Goal: Task Accomplishment & Management: Use online tool/utility

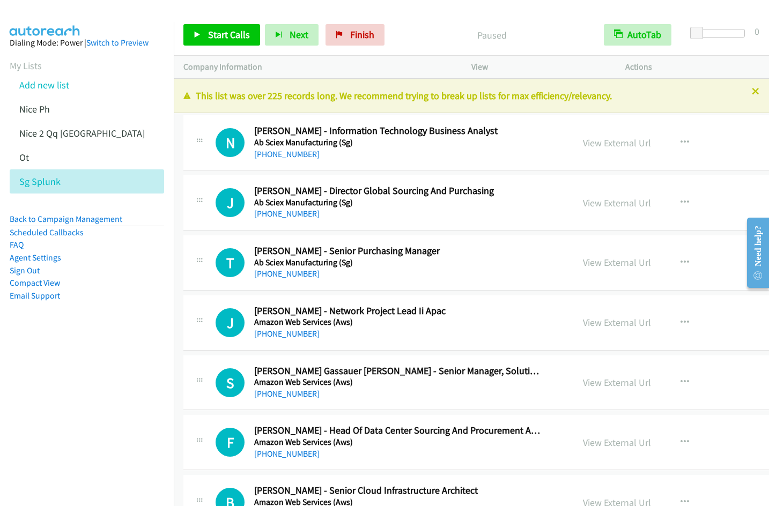
click at [440, 19] on div "Start Calls Pause Next Finish Paused AutoTab AutoTab 0" at bounding box center [471, 34] width 595 height 41
click at [237, 36] on span "Start Calls" at bounding box center [229, 34] width 42 height 12
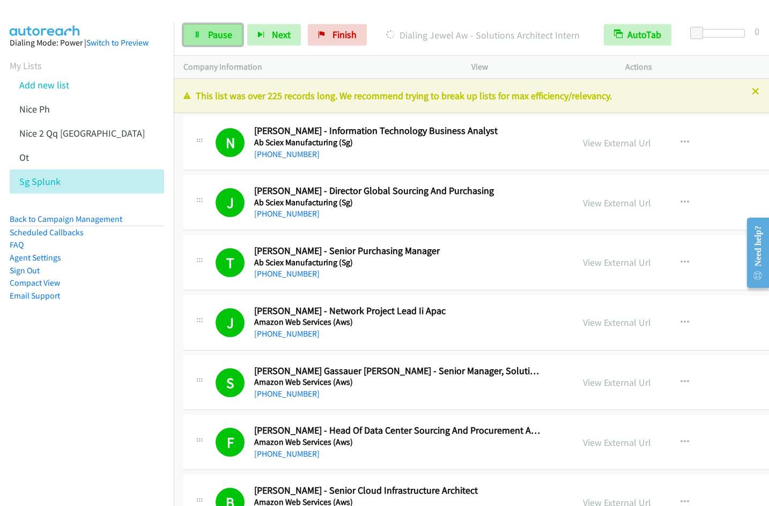
click at [213, 28] on link "Pause" at bounding box center [212, 34] width 59 height 21
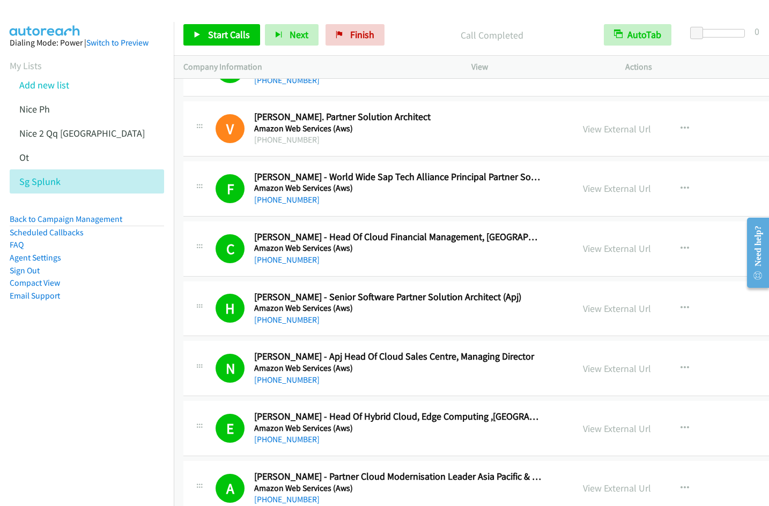
scroll to position [1101, 0]
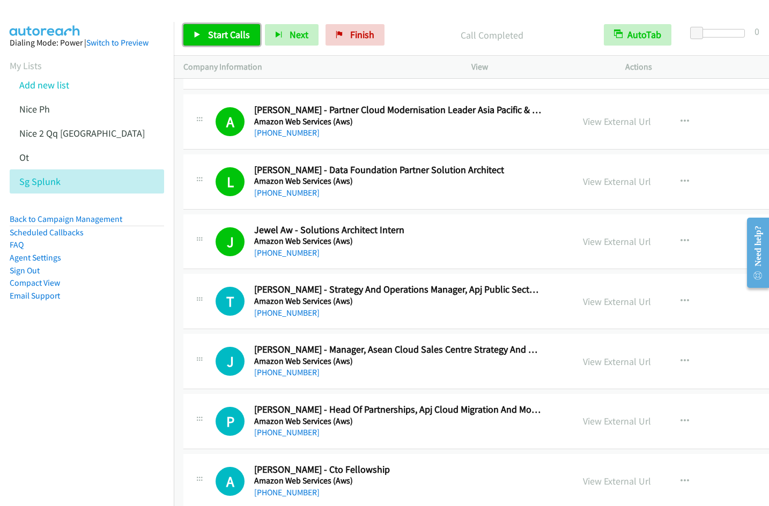
click at [213, 35] on span "Start Calls" at bounding box center [229, 34] width 42 height 12
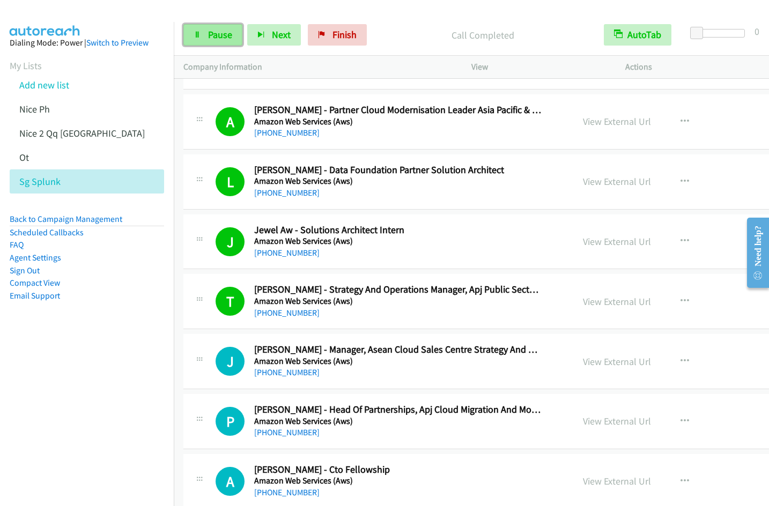
click at [209, 39] on span "Pause" at bounding box center [220, 34] width 24 height 12
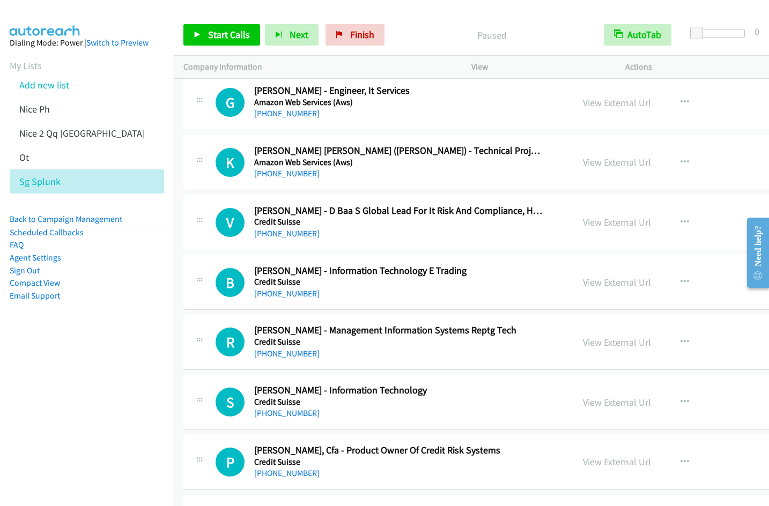
scroll to position [1985, 0]
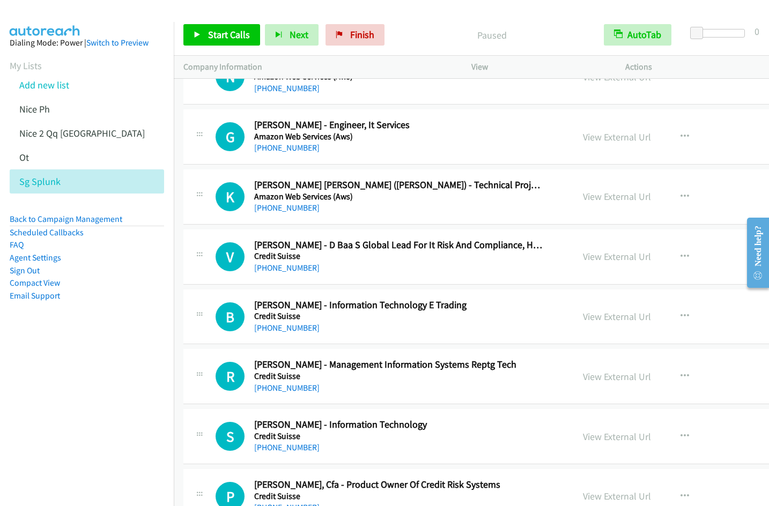
drag, startPoint x: 86, startPoint y: 361, endPoint x: 107, endPoint y: 361, distance: 20.9
click at [84, 366] on nav "Dialing Mode: Power | Switch to Preview My Lists Add new list Nice Ph Nice 2 Qq…" at bounding box center [87, 275] width 174 height 506
click at [681, 258] on icon "button" at bounding box center [685, 257] width 9 height 9
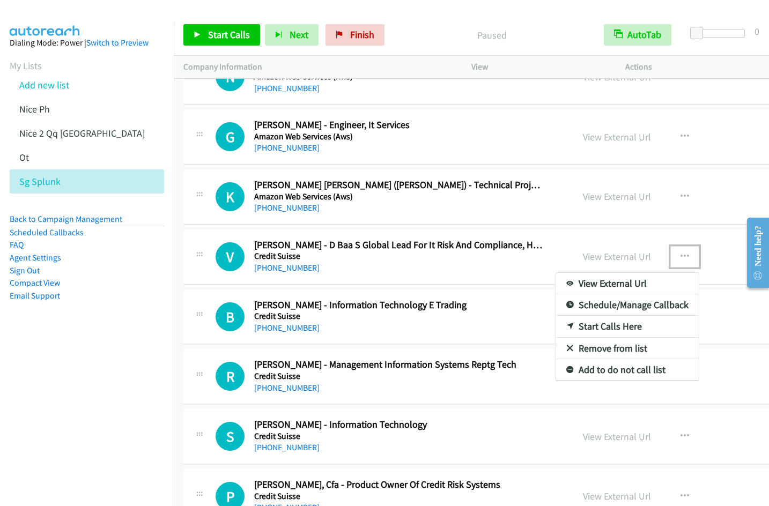
click at [590, 330] on link "Start Calls Here" at bounding box center [627, 326] width 143 height 21
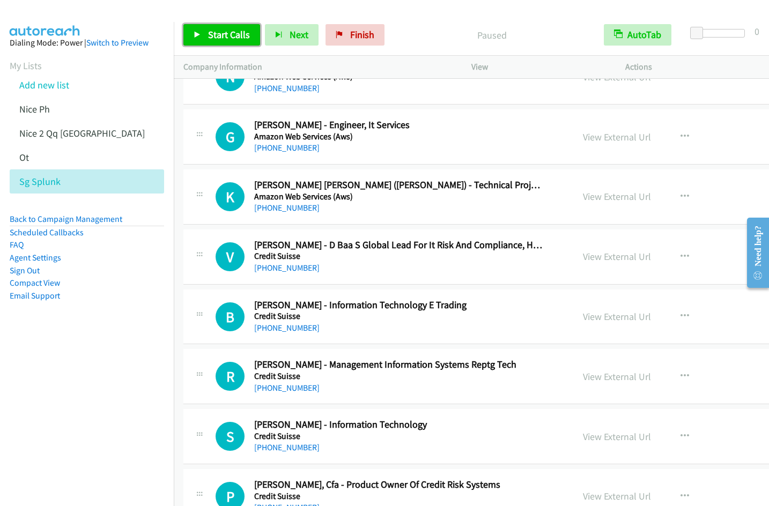
click at [201, 32] on icon at bounding box center [198, 36] width 8 height 8
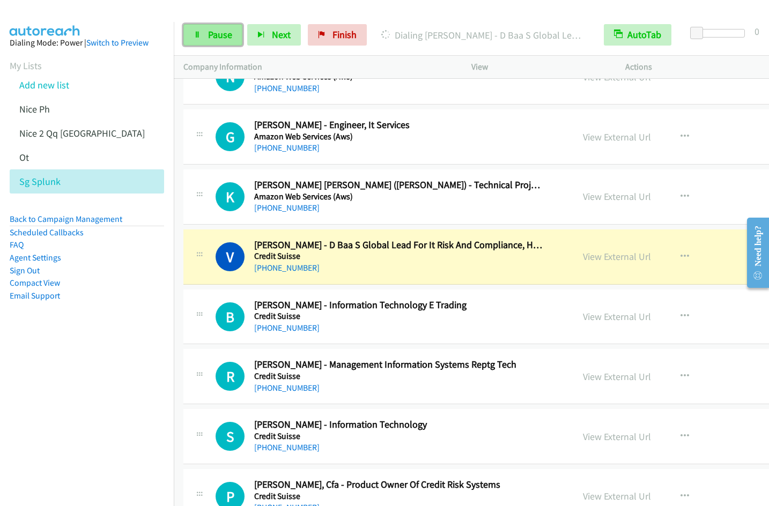
click at [205, 39] on link "Pause" at bounding box center [212, 34] width 59 height 21
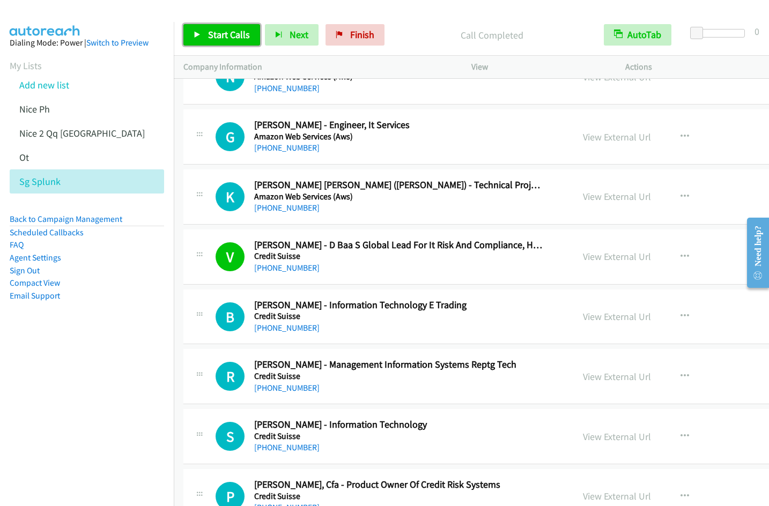
click at [213, 42] on link "Start Calls" at bounding box center [221, 34] width 77 height 21
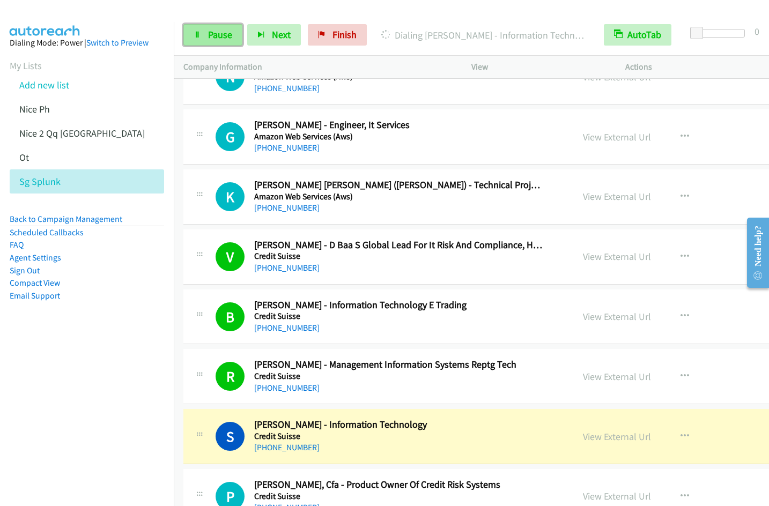
click at [208, 31] on span "Pause" at bounding box center [220, 34] width 24 height 12
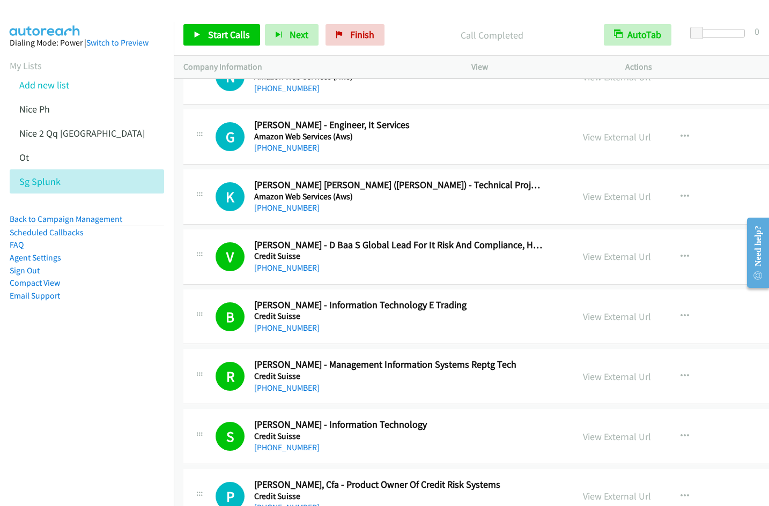
scroll to position [2352, 0]
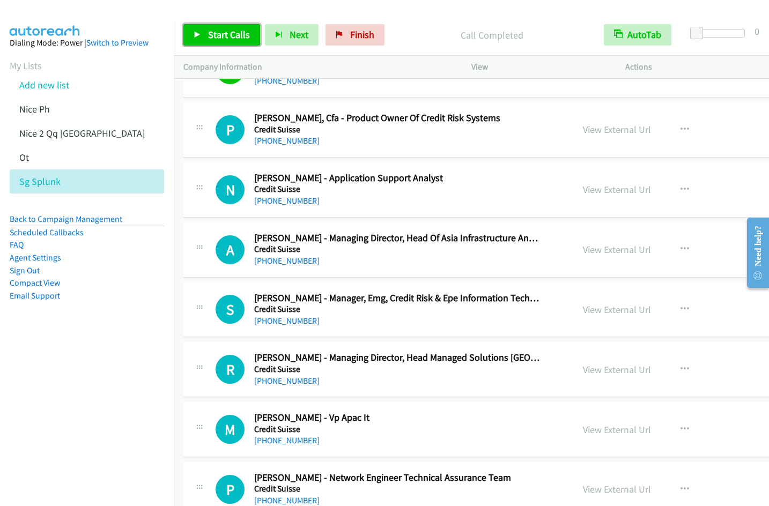
click at [220, 30] on span "Start Calls" at bounding box center [229, 34] width 42 height 12
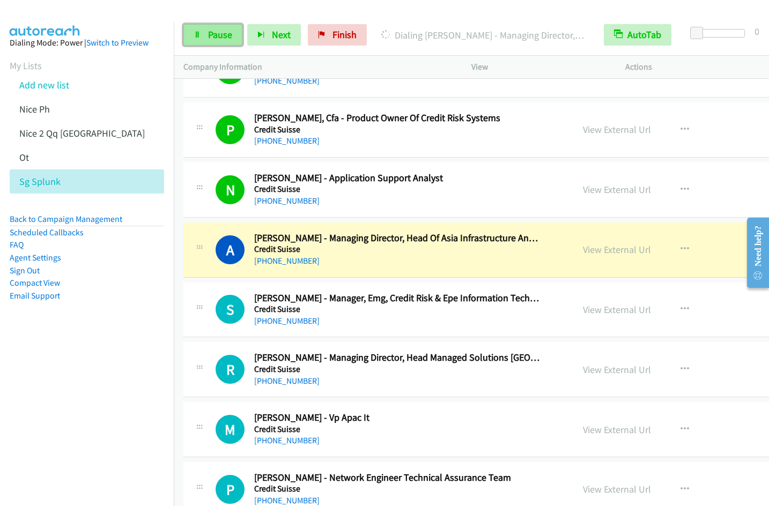
click at [210, 37] on span "Pause" at bounding box center [220, 34] width 24 height 12
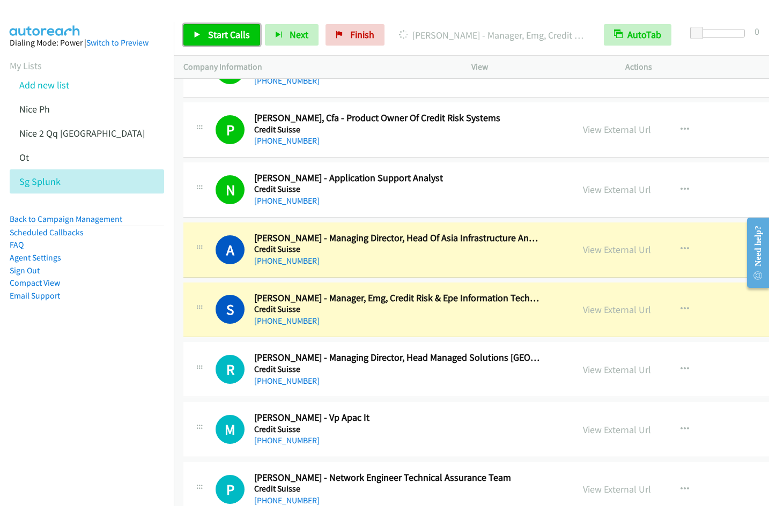
click at [210, 42] on link "Start Calls" at bounding box center [221, 34] width 77 height 21
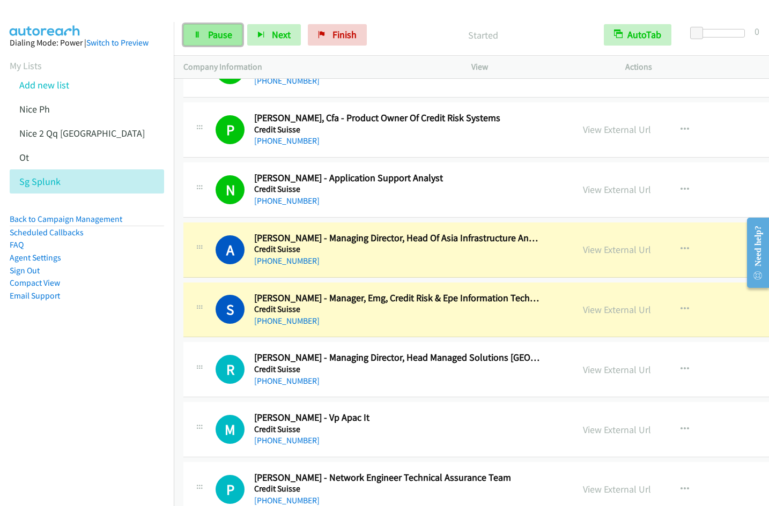
click at [211, 42] on link "Pause" at bounding box center [212, 34] width 59 height 21
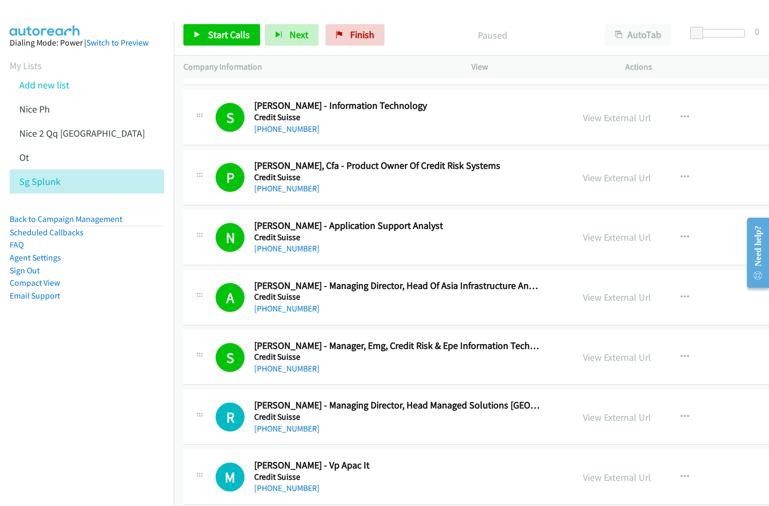
scroll to position [2310, 0]
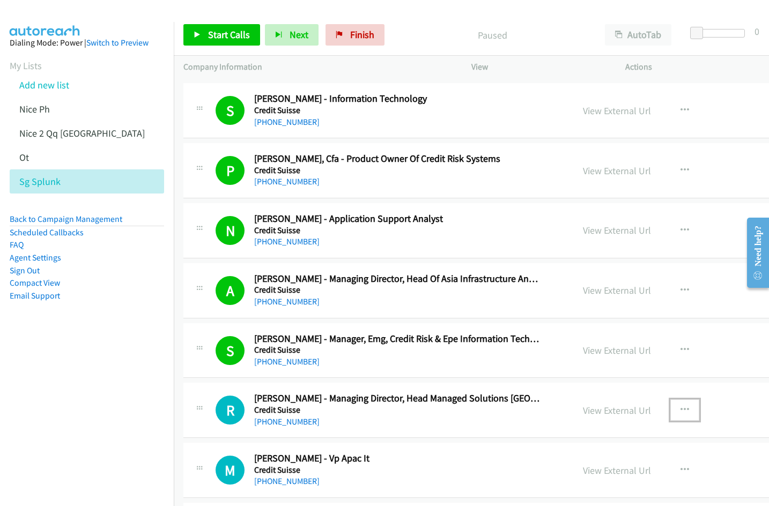
click at [681, 410] on icon "button" at bounding box center [685, 410] width 9 height 9
click at [580, 479] on link "Start Calls Here" at bounding box center [627, 480] width 143 height 21
click at [215, 34] on span "Start Calls" at bounding box center [229, 34] width 42 height 12
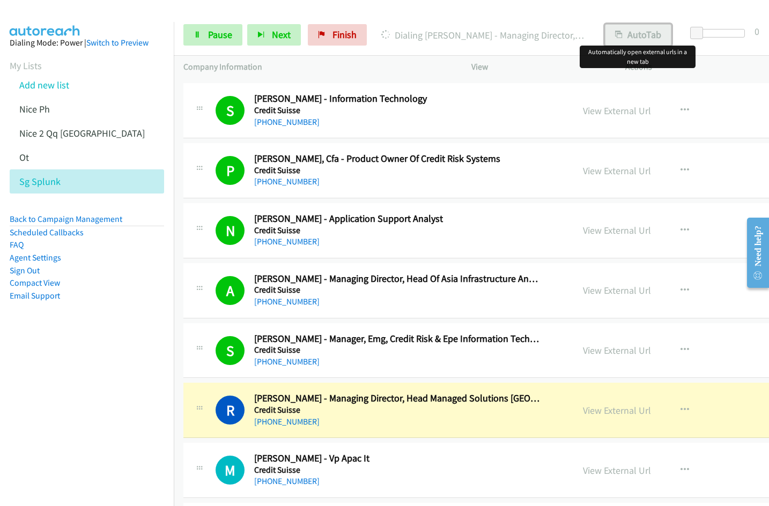
click at [635, 41] on button "AutoTab" at bounding box center [638, 34] width 67 height 21
click at [223, 36] on span "Pause" at bounding box center [220, 34] width 24 height 12
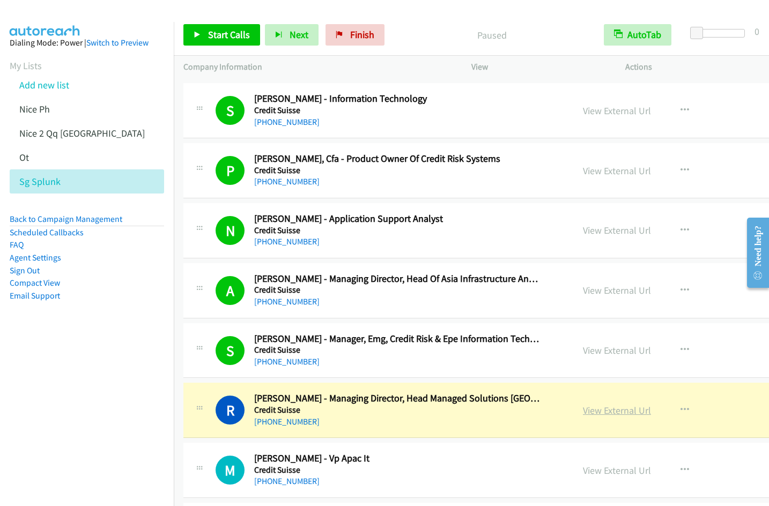
click at [595, 412] on link "View External Url" at bounding box center [617, 410] width 68 height 12
drag, startPoint x: 227, startPoint y: 37, endPoint x: 242, endPoint y: 42, distance: 15.9
click at [227, 37] on span "Start Calls" at bounding box center [229, 34] width 42 height 12
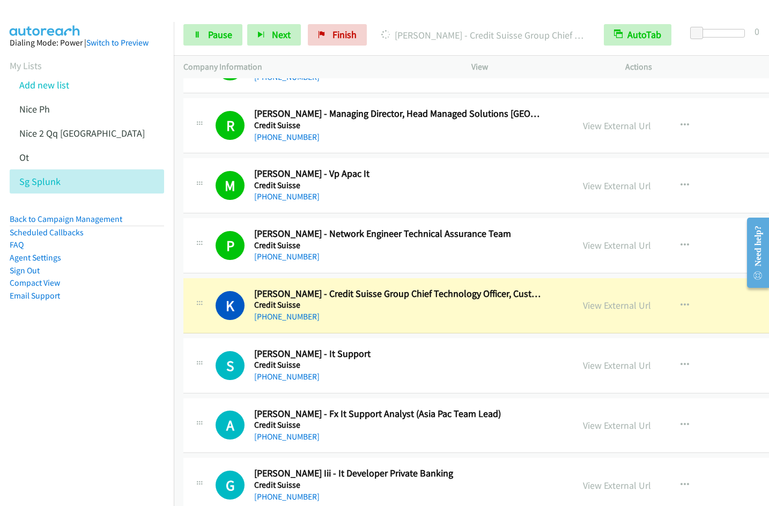
scroll to position [2678, 0]
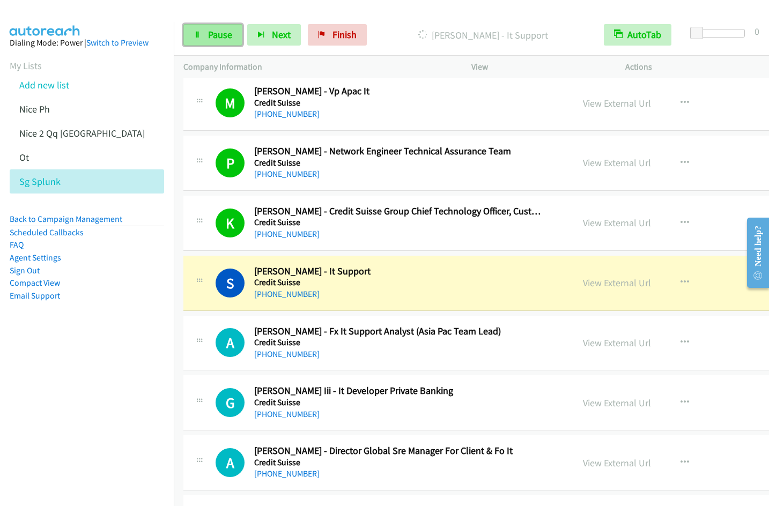
click at [235, 34] on link "Pause" at bounding box center [212, 34] width 59 height 21
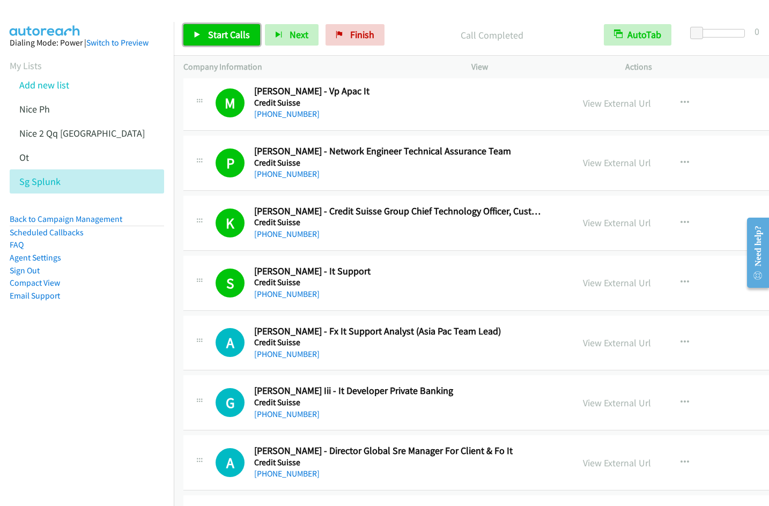
click at [220, 39] on span "Start Calls" at bounding box center [229, 34] width 42 height 12
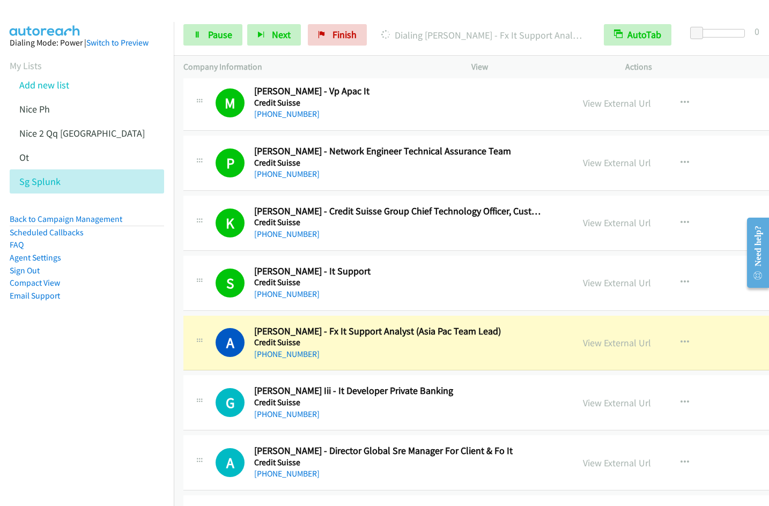
scroll to position [3045, 0]
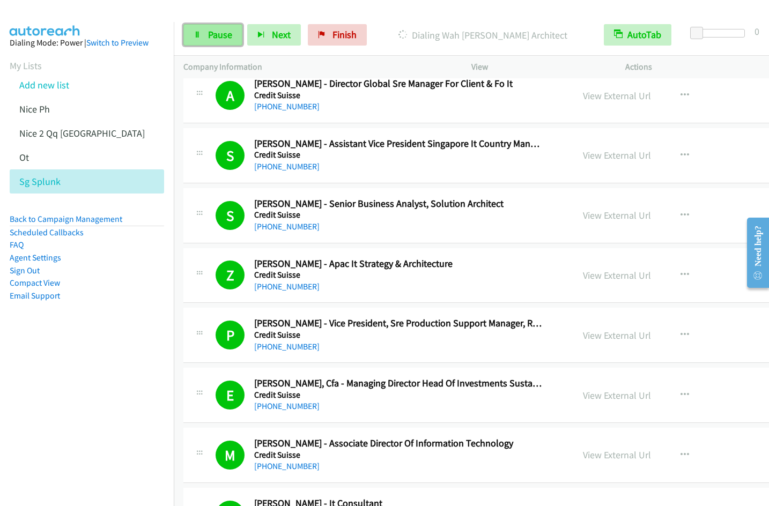
click at [216, 33] on span "Pause" at bounding box center [220, 34] width 24 height 12
click at [223, 38] on span "Start Calls" at bounding box center [229, 34] width 42 height 12
click at [205, 39] on link "Pause" at bounding box center [212, 34] width 59 height 21
click at [214, 43] on link "Start Calls" at bounding box center [221, 34] width 77 height 21
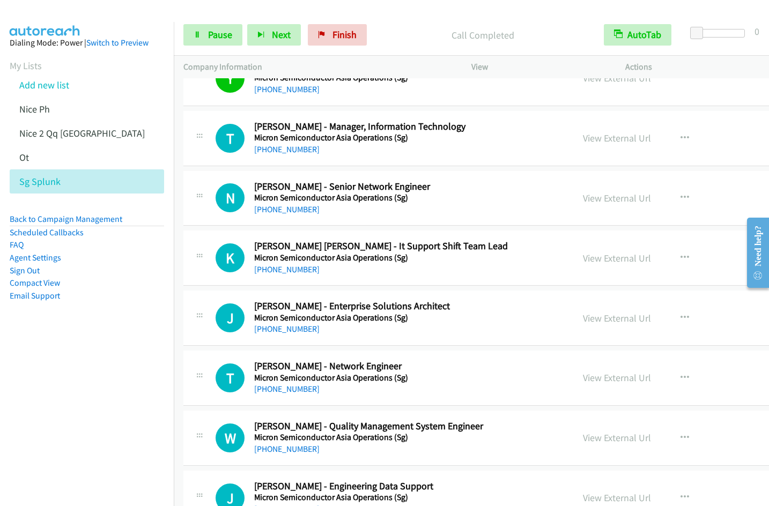
scroll to position [4060, 0]
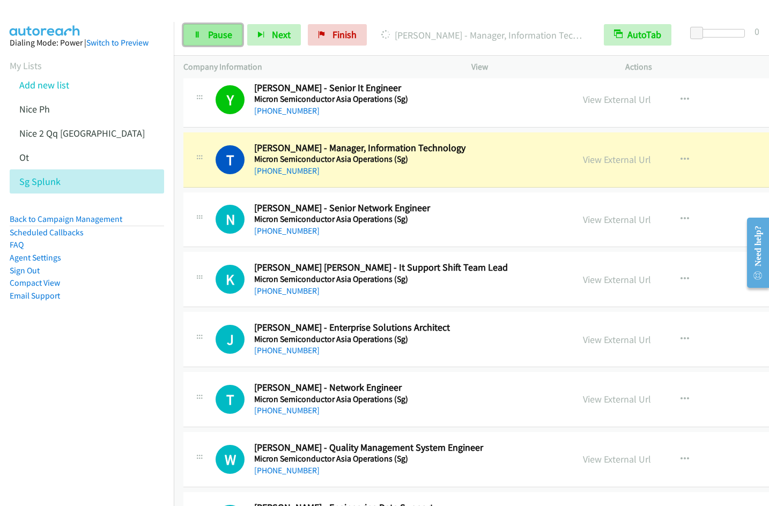
click at [221, 40] on span "Pause" at bounding box center [220, 34] width 24 height 12
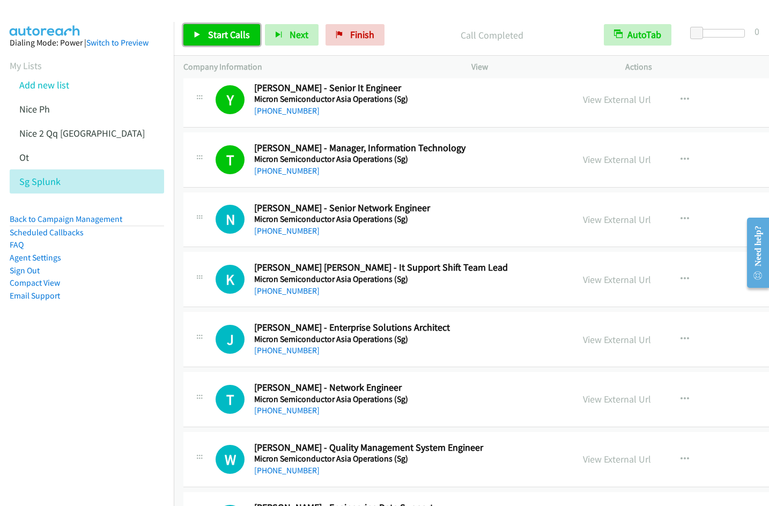
click at [206, 34] on link "Start Calls" at bounding box center [221, 34] width 77 height 21
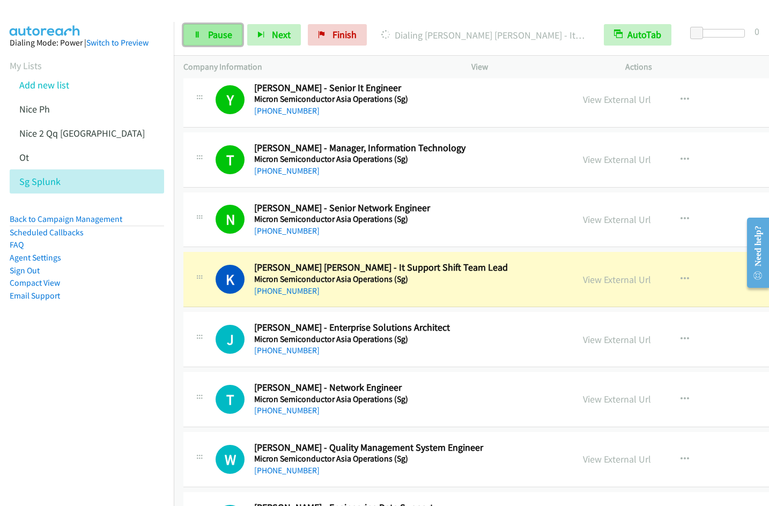
click at [200, 41] on link "Pause" at bounding box center [212, 34] width 59 height 21
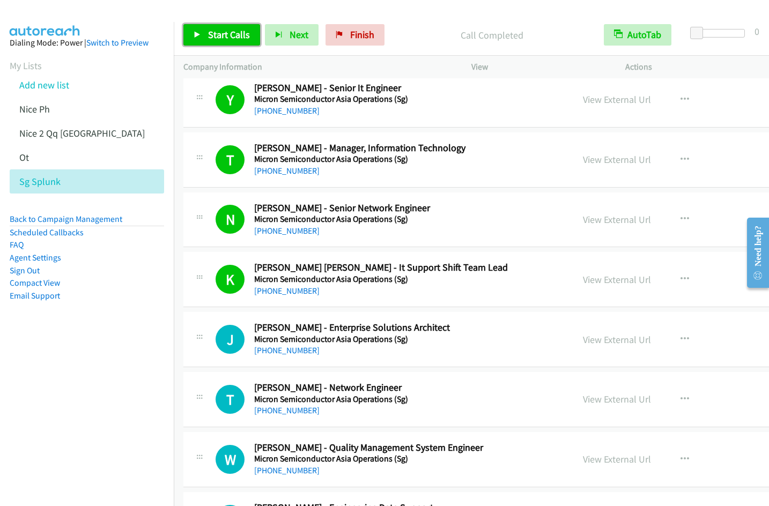
click at [225, 37] on span "Start Calls" at bounding box center [229, 34] width 42 height 12
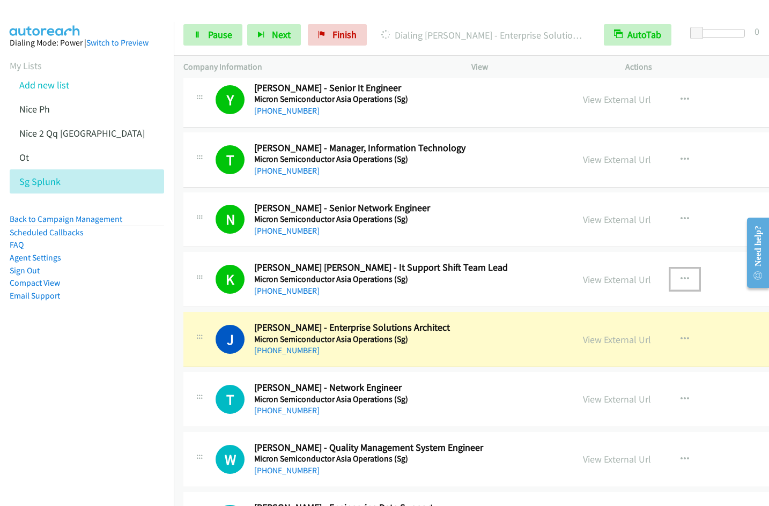
click at [681, 277] on icon "button" at bounding box center [685, 279] width 9 height 9
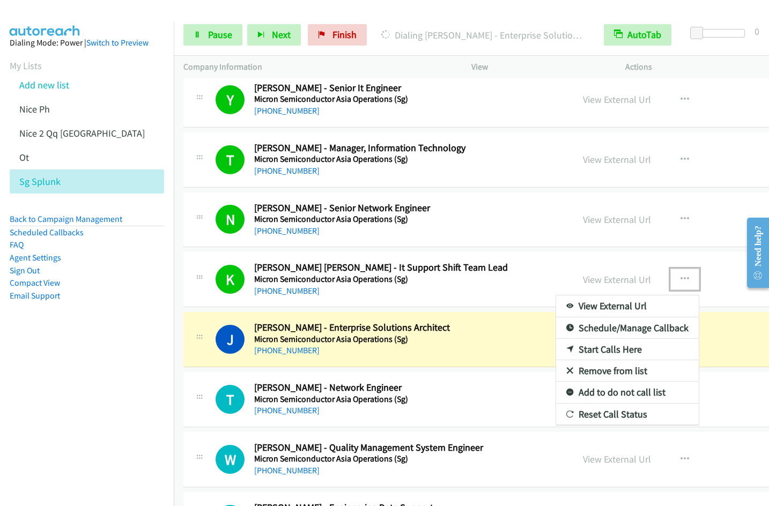
click at [567, 368] on link "Remove from list" at bounding box center [627, 370] width 143 height 21
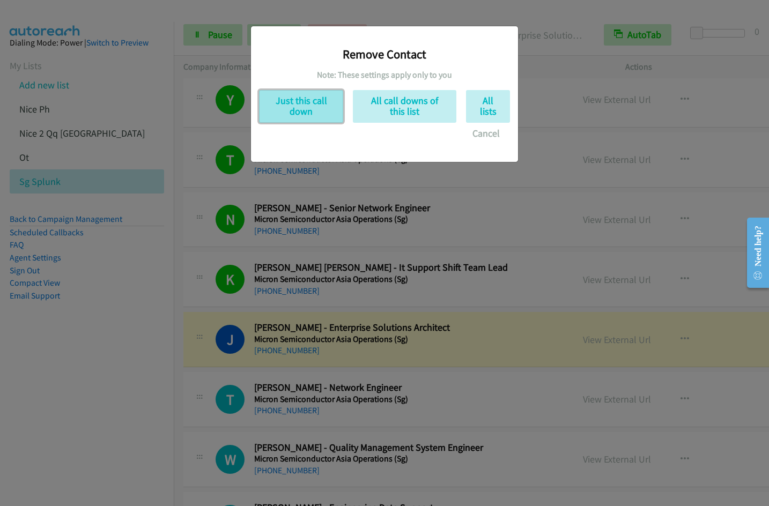
click at [290, 104] on button "Just this call down" at bounding box center [301, 106] width 84 height 33
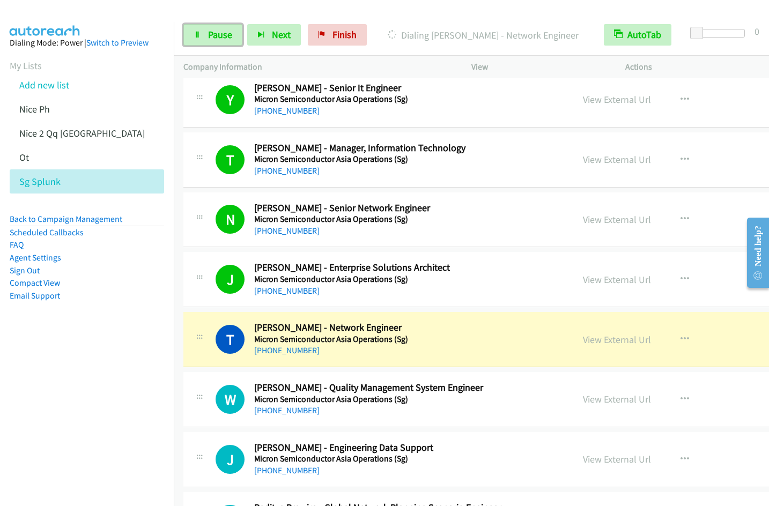
drag, startPoint x: 218, startPoint y: 32, endPoint x: 242, endPoint y: 29, distance: 24.2
click at [218, 32] on span "Pause" at bounding box center [220, 34] width 24 height 12
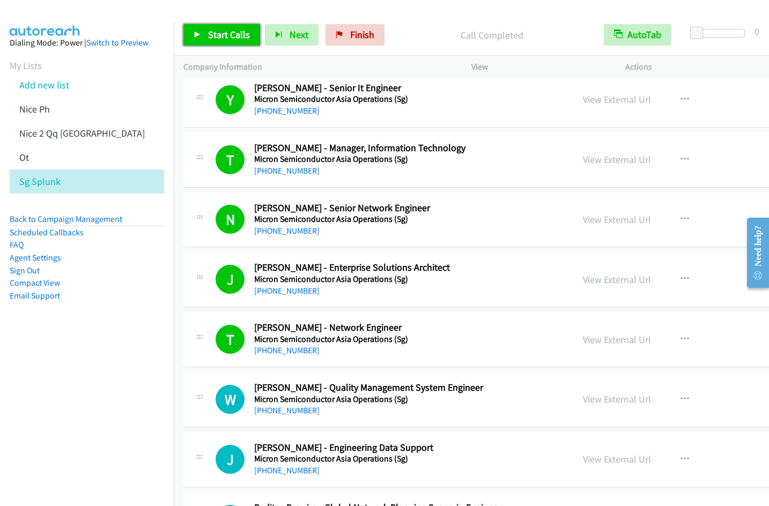
click at [233, 34] on span "Start Calls" at bounding box center [229, 34] width 42 height 12
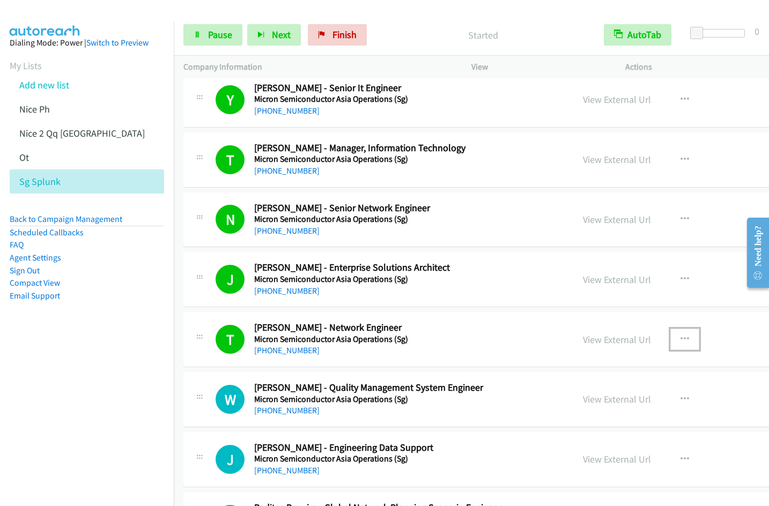
click at [681, 339] on icon "button" at bounding box center [685, 339] width 9 height 9
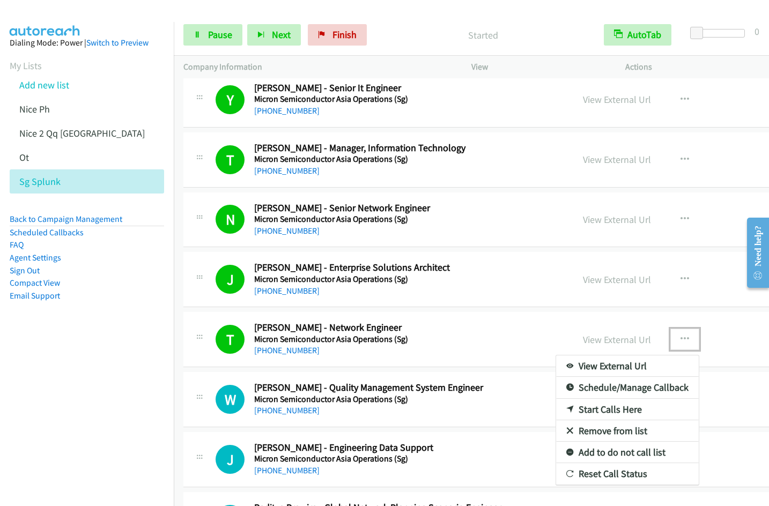
click at [580, 430] on link "Remove from list" at bounding box center [627, 430] width 143 height 21
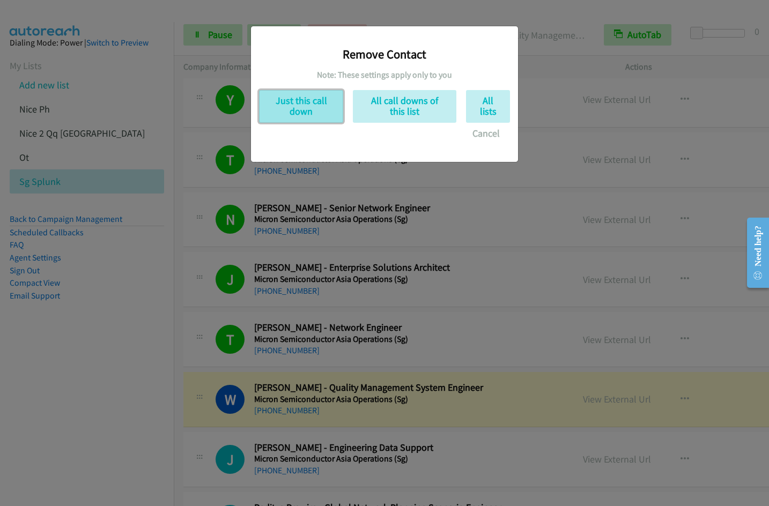
click at [320, 108] on button "Just this call down" at bounding box center [301, 106] width 84 height 33
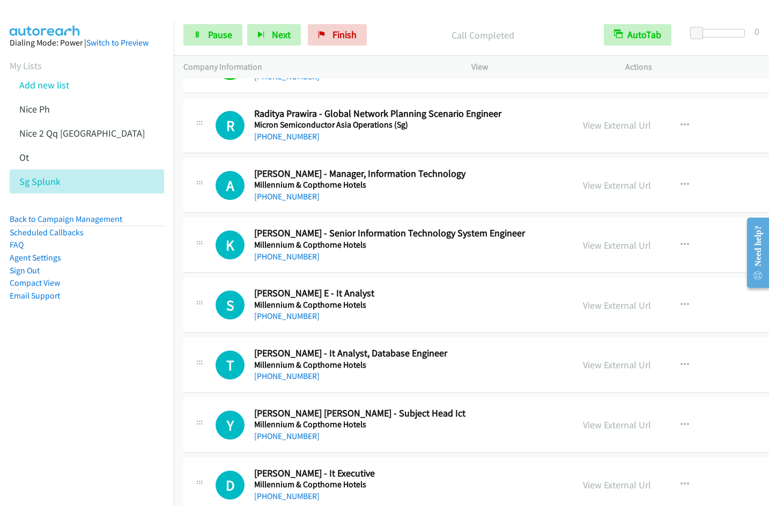
scroll to position [4303, 0]
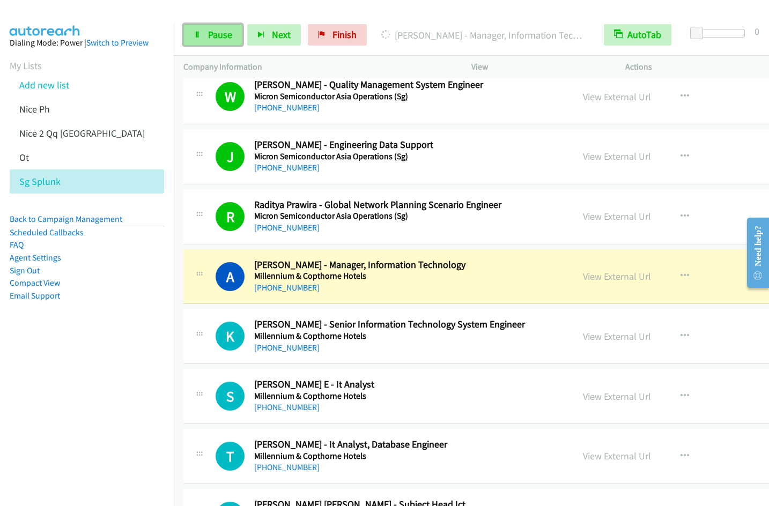
click at [216, 36] on span "Pause" at bounding box center [220, 34] width 24 height 12
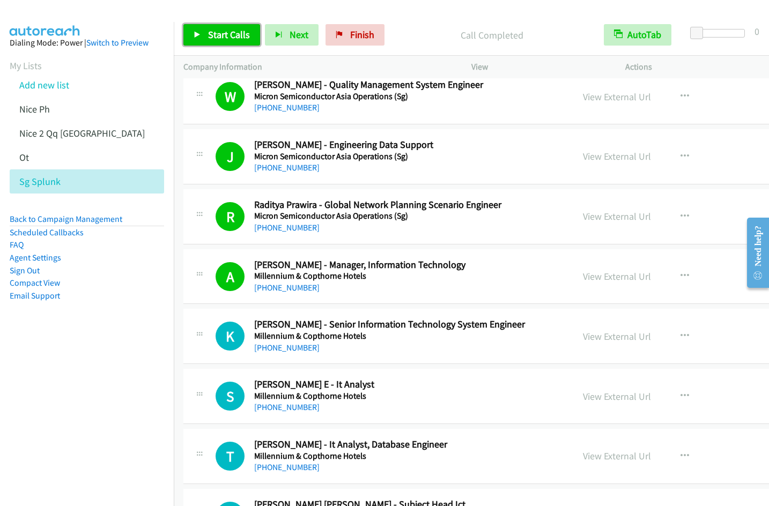
click at [218, 36] on span "Start Calls" at bounding box center [229, 34] width 42 height 12
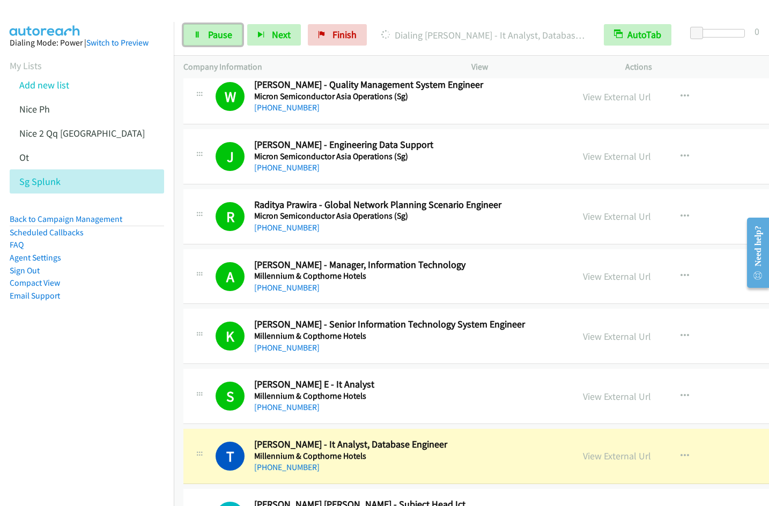
drag, startPoint x: 190, startPoint y: 40, endPoint x: 331, endPoint y: 22, distance: 142.8
click at [190, 40] on link "Pause" at bounding box center [212, 34] width 59 height 21
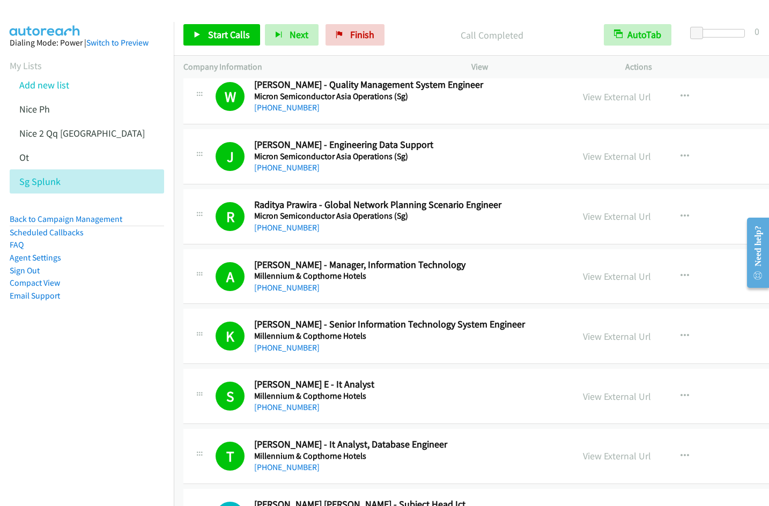
scroll to position [4671, 0]
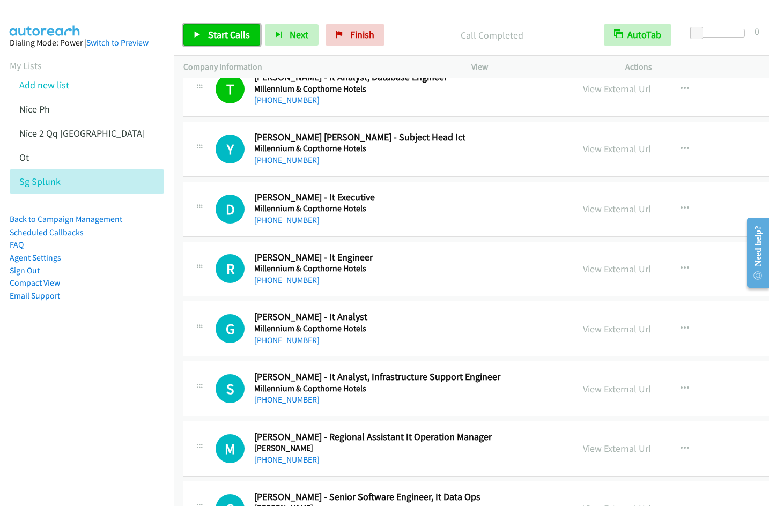
click at [208, 33] on span "Start Calls" at bounding box center [229, 34] width 42 height 12
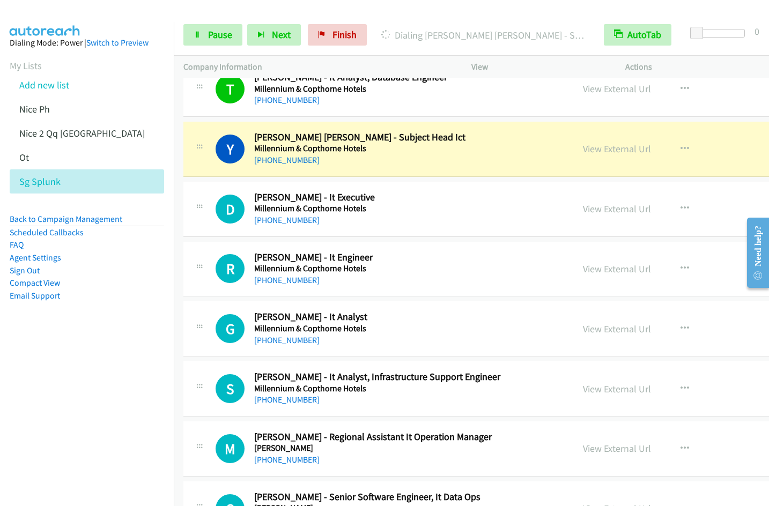
scroll to position [4649, 0]
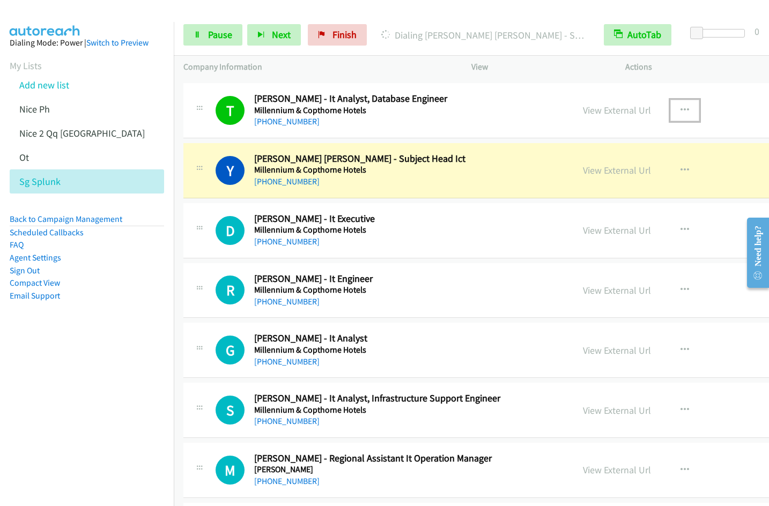
click at [681, 109] on icon "button" at bounding box center [685, 110] width 9 height 9
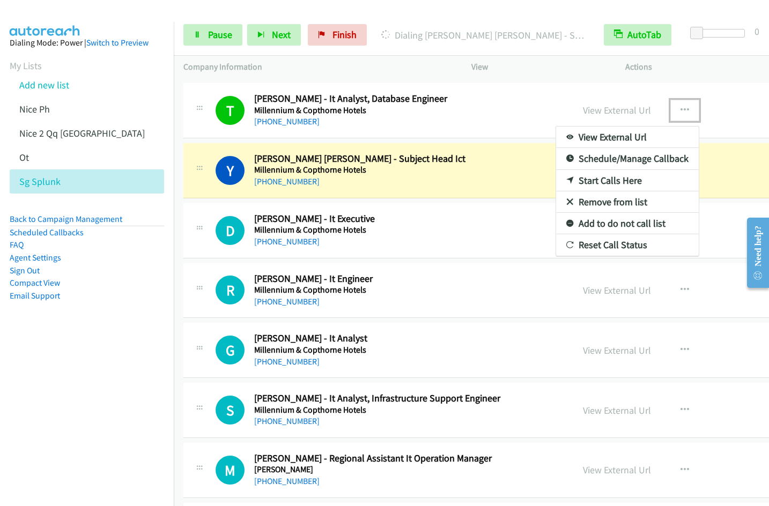
click at [571, 201] on link "Remove from list" at bounding box center [627, 201] width 143 height 21
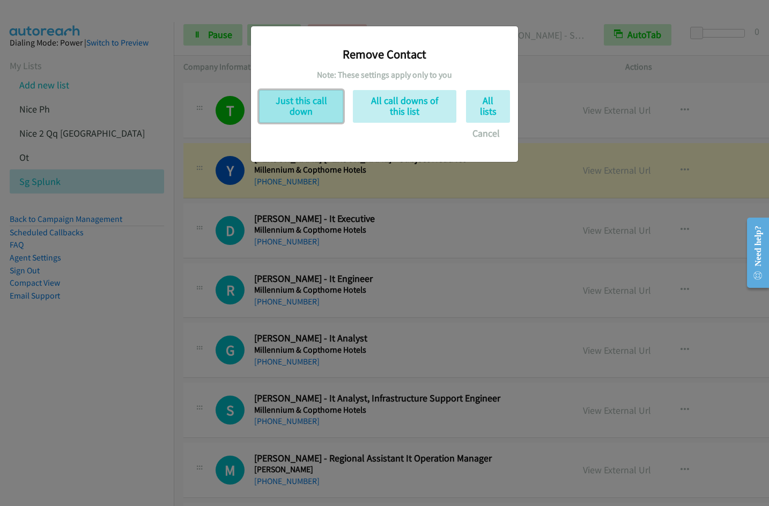
click at [302, 108] on button "Just this call down" at bounding box center [301, 106] width 84 height 33
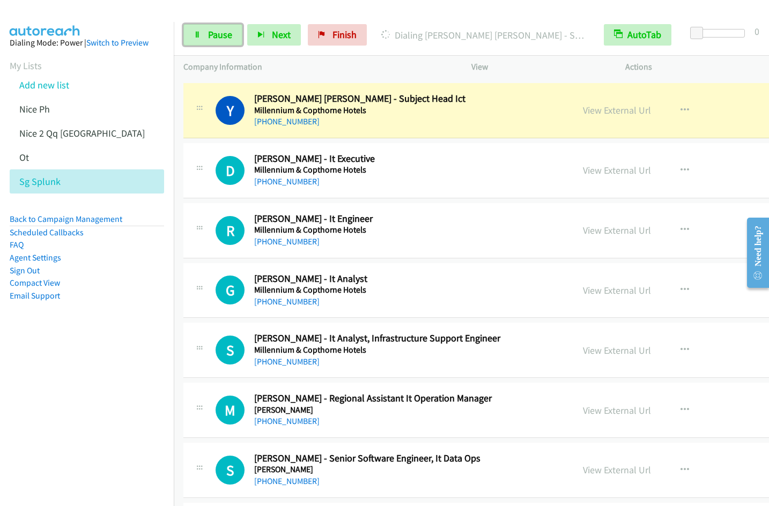
drag, startPoint x: 225, startPoint y: 35, endPoint x: 263, endPoint y: 55, distance: 42.7
click at [225, 35] on span "Pause" at bounding box center [220, 34] width 24 height 12
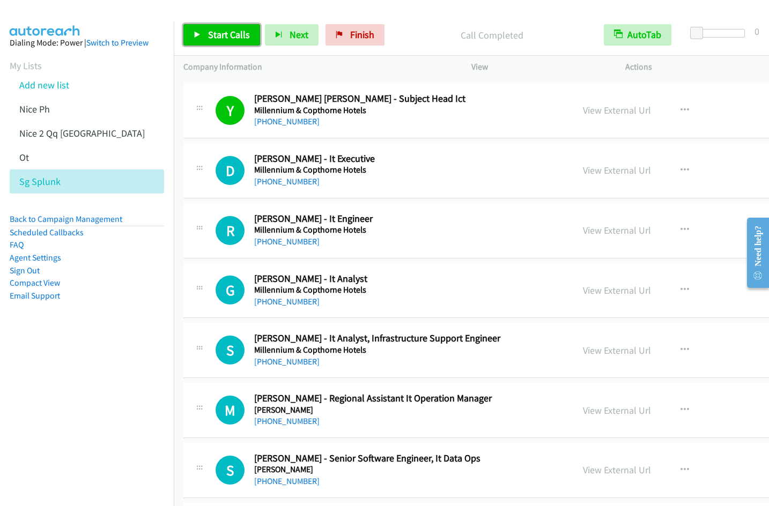
click at [206, 39] on link "Start Calls" at bounding box center [221, 34] width 77 height 21
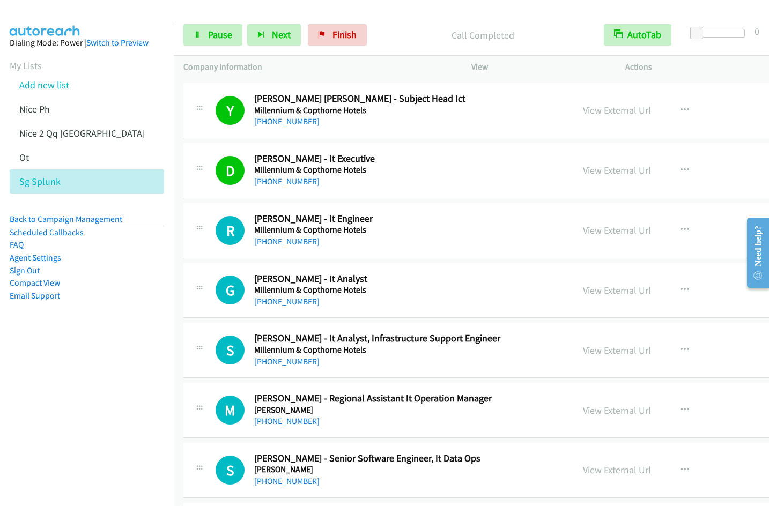
click at [65, 417] on nav "Dialing Mode: Power | Switch to Preview My Lists Add new list Nice Ph Nice 2 Qq…" at bounding box center [87, 275] width 174 height 506
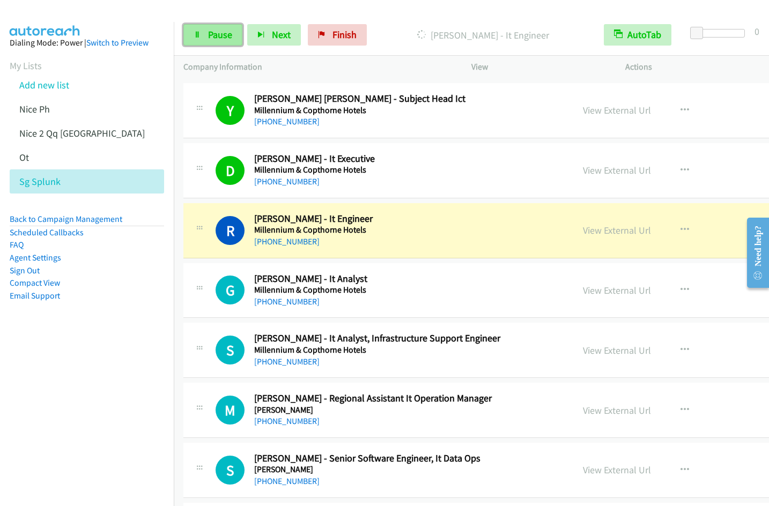
click at [213, 41] on link "Pause" at bounding box center [212, 34] width 59 height 21
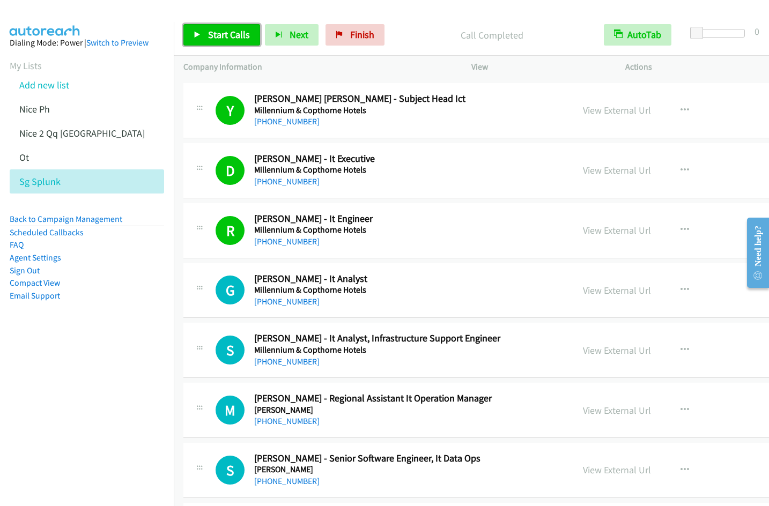
click at [203, 32] on link "Start Calls" at bounding box center [221, 34] width 77 height 21
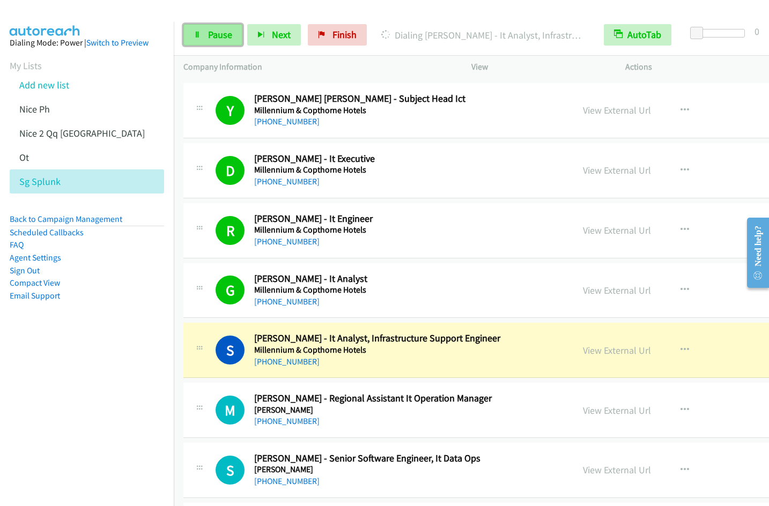
click at [208, 38] on span "Pause" at bounding box center [220, 34] width 24 height 12
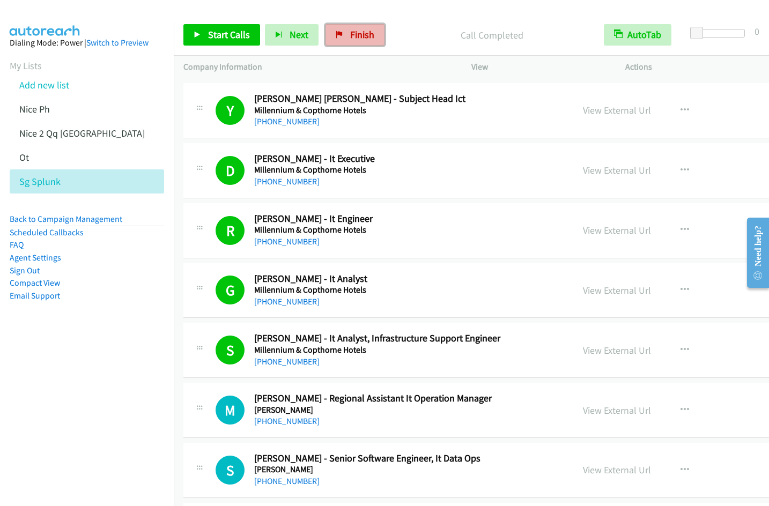
click at [361, 36] on span "Finish" at bounding box center [362, 34] width 24 height 12
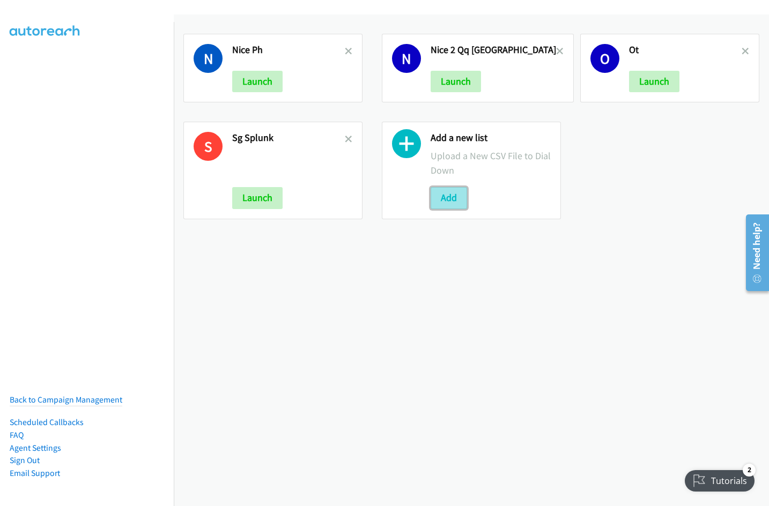
click at [447, 195] on button "Add" at bounding box center [449, 197] width 36 height 21
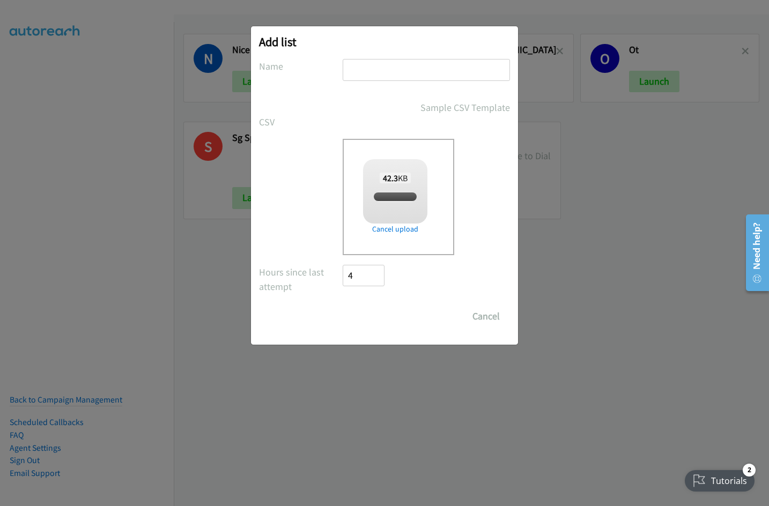
checkbox input "true"
click at [380, 76] on input "text" at bounding box center [426, 70] width 167 height 22
type input "Splunk HK"
click at [343, 306] on input "Save List" at bounding box center [371, 316] width 56 height 21
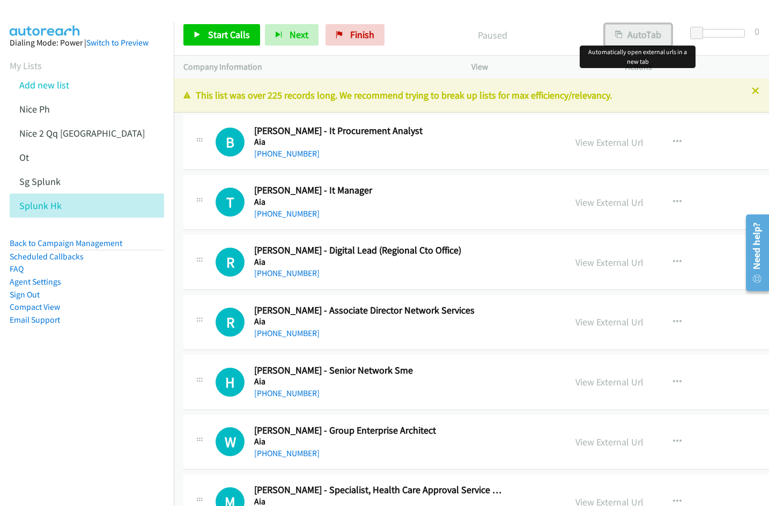
click at [651, 29] on button "AutoTab" at bounding box center [638, 34] width 67 height 21
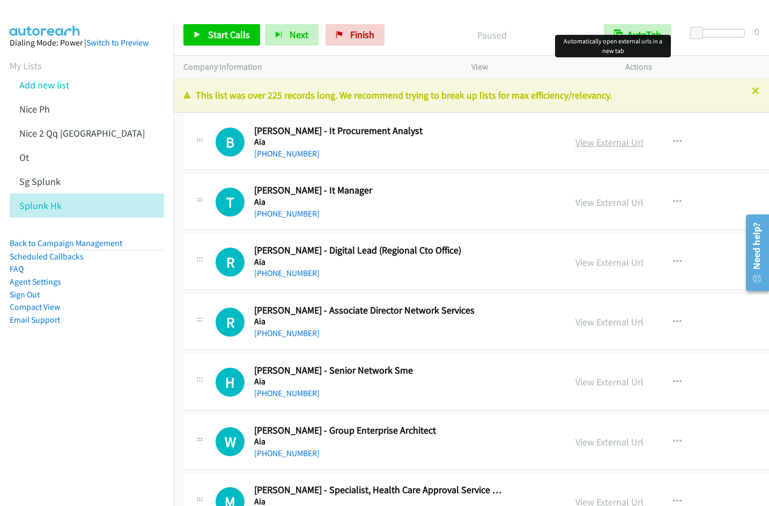
click at [590, 144] on link "View External Url" at bounding box center [609, 142] width 68 height 12
click at [222, 33] on span "Start Calls" at bounding box center [229, 34] width 42 height 12
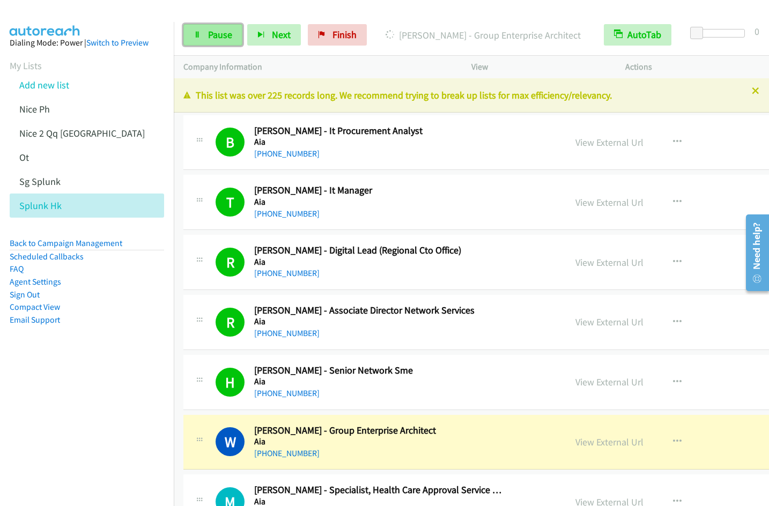
click at [217, 39] on span "Pause" at bounding box center [220, 34] width 24 height 12
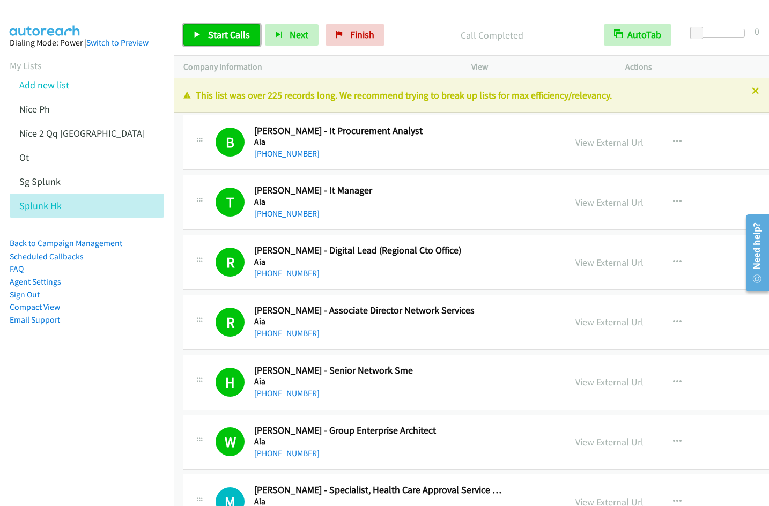
click at [209, 35] on span "Start Calls" at bounding box center [229, 34] width 42 height 12
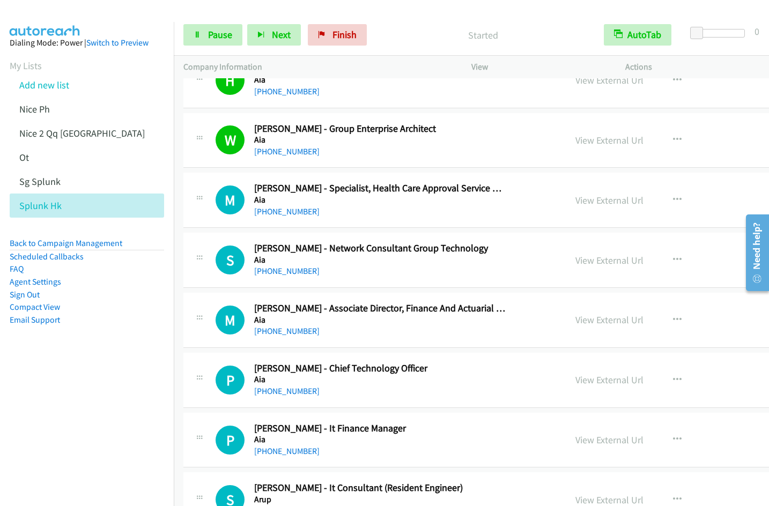
scroll to position [307, 0]
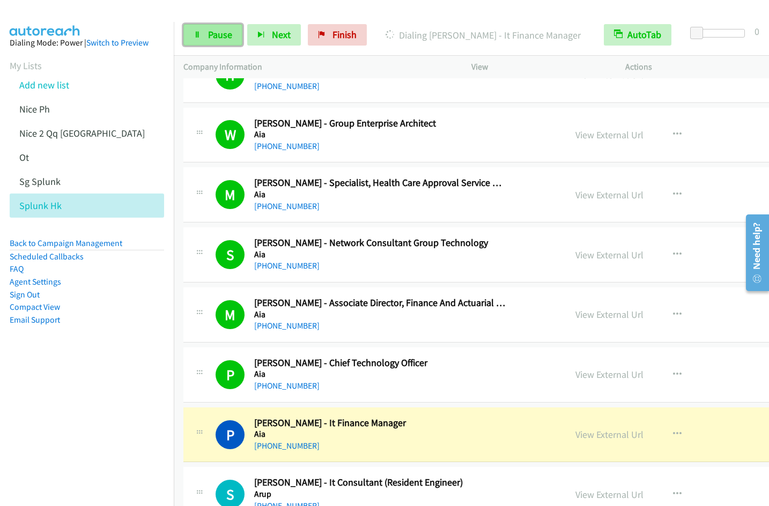
click at [209, 42] on link "Pause" at bounding box center [212, 34] width 59 height 21
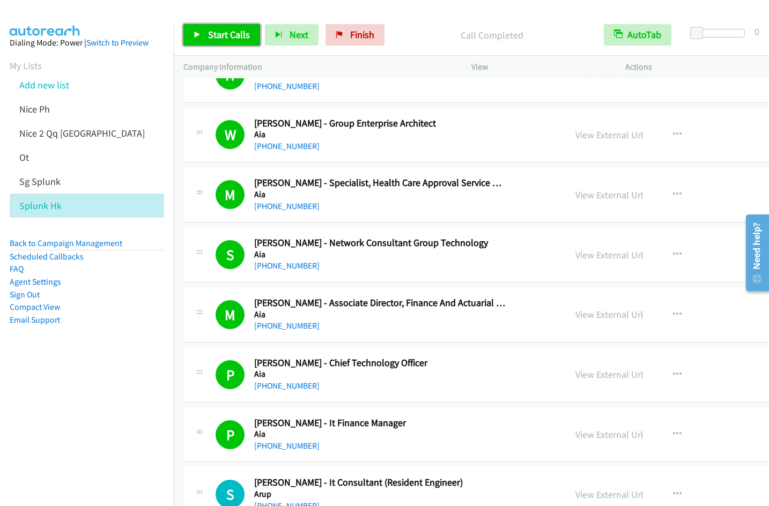
click at [219, 40] on span "Start Calls" at bounding box center [229, 34] width 42 height 12
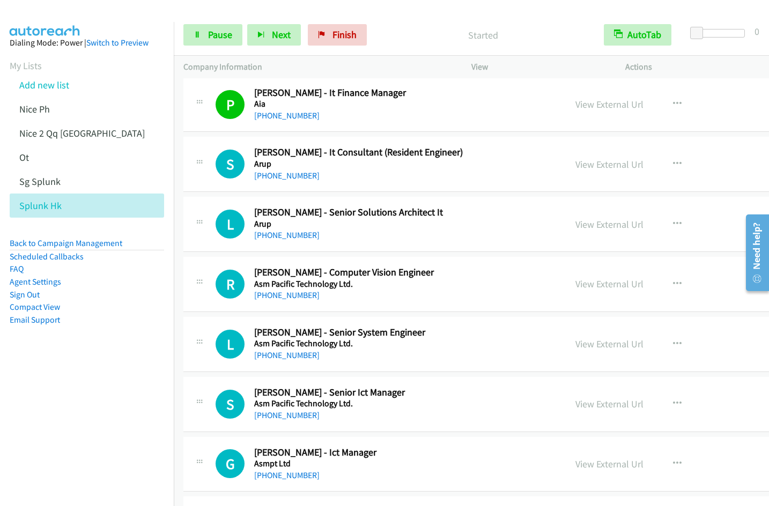
scroll to position [667, 0]
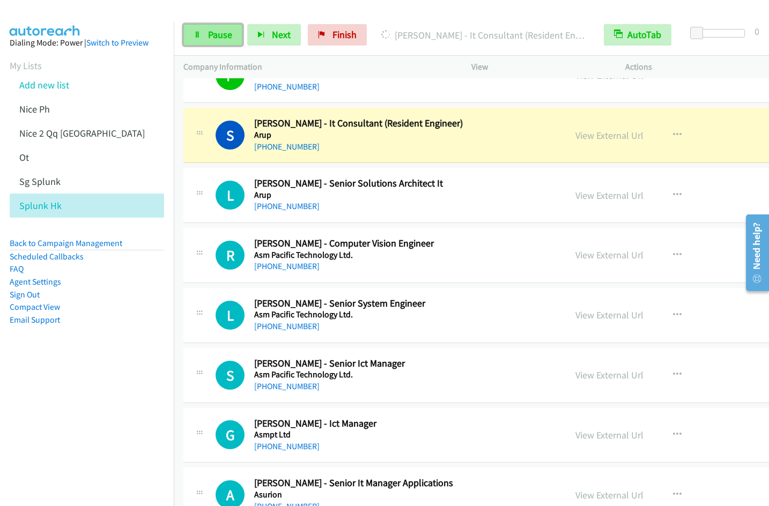
click at [211, 36] on span "Pause" at bounding box center [220, 34] width 24 height 12
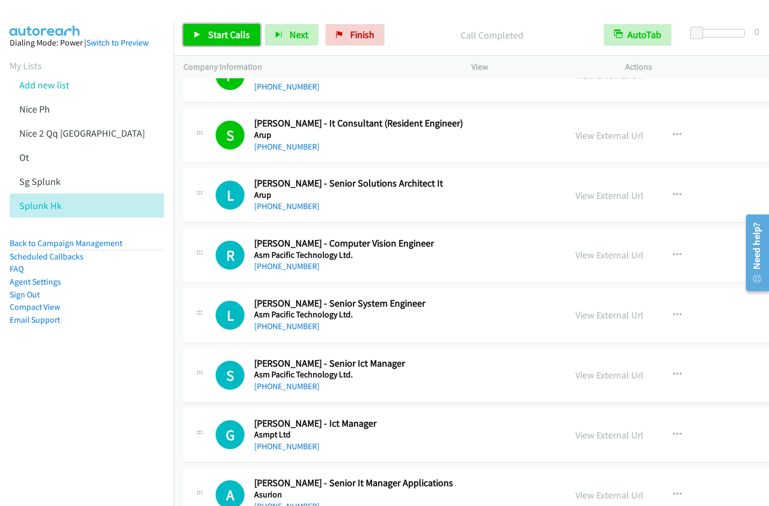
drag, startPoint x: 228, startPoint y: 29, endPoint x: 308, endPoint y: 72, distance: 91.0
click at [228, 29] on span "Start Calls" at bounding box center [229, 34] width 42 height 12
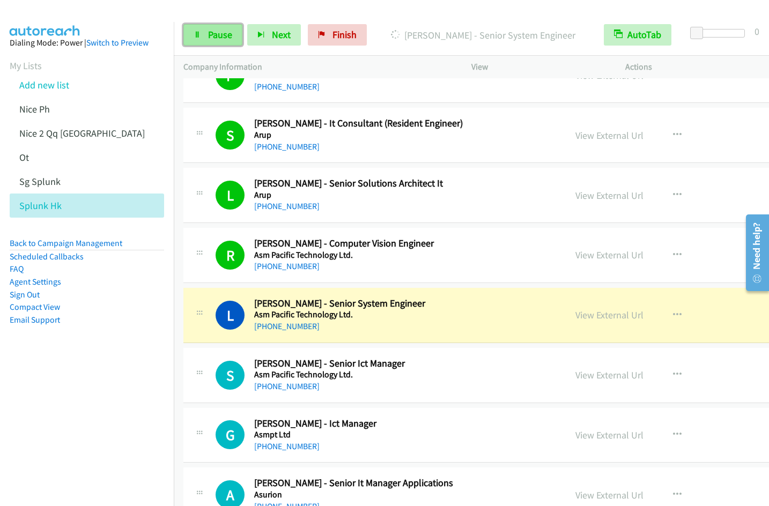
click at [208, 39] on span "Pause" at bounding box center [220, 34] width 24 height 12
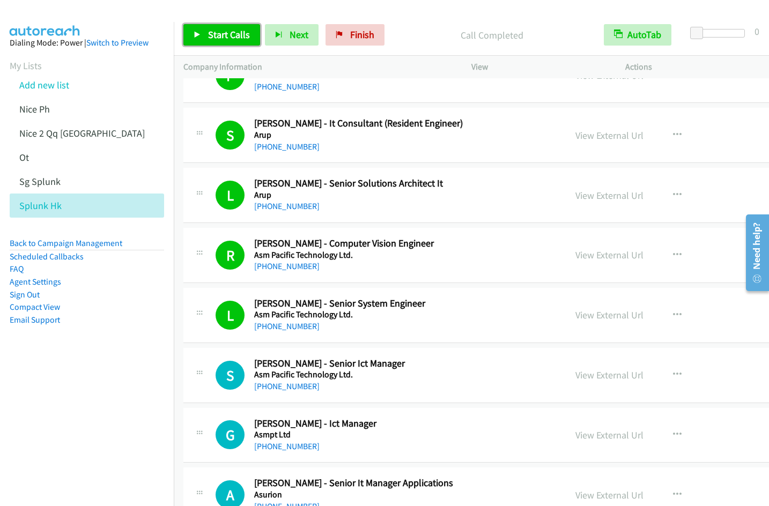
click at [232, 38] on span "Start Calls" at bounding box center [229, 34] width 42 height 12
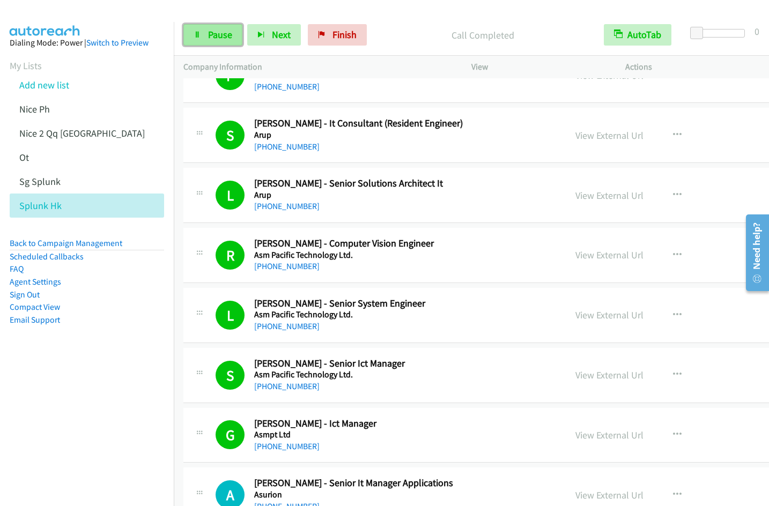
click at [218, 34] on span "Pause" at bounding box center [220, 34] width 24 height 12
